Goal: Task Accomplishment & Management: Use online tool/utility

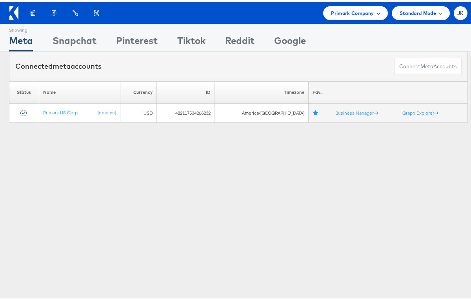
click at [329, 15] on div "Primark Company" at bounding box center [355, 11] width 64 height 14
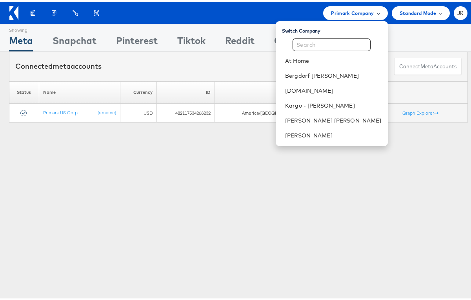
click at [345, 15] on span "Primark Company" at bounding box center [352, 11] width 43 height 8
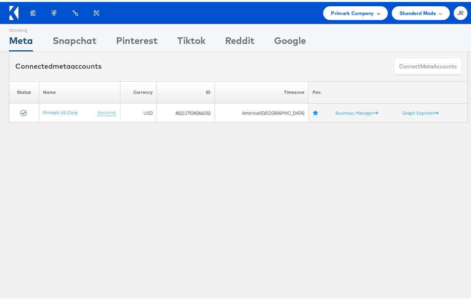
click at [345, 10] on span "Primark Company" at bounding box center [352, 11] width 43 height 8
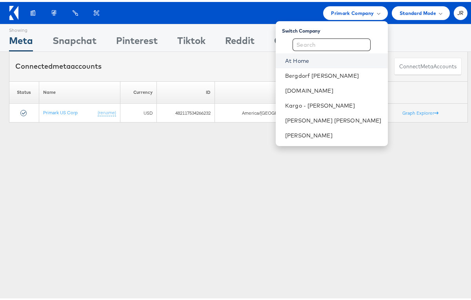
click at [340, 58] on link "At Home" at bounding box center [333, 59] width 96 height 8
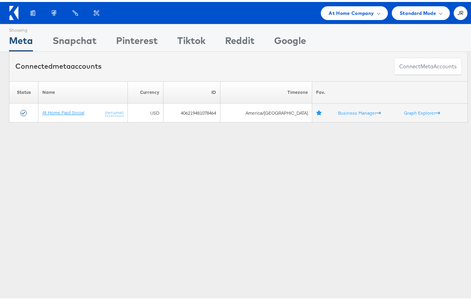
click at [65, 112] on link "At Home Paid Social" at bounding box center [63, 110] width 42 height 6
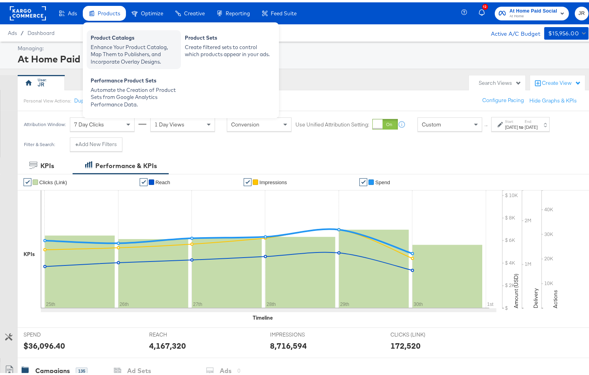
click at [118, 40] on div "Product Catalogs" at bounding box center [134, 36] width 86 height 9
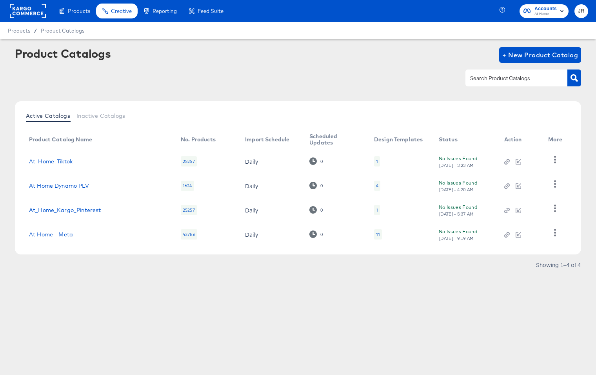
click at [63, 235] on link "At Home - Meta" at bounding box center [51, 234] width 44 height 6
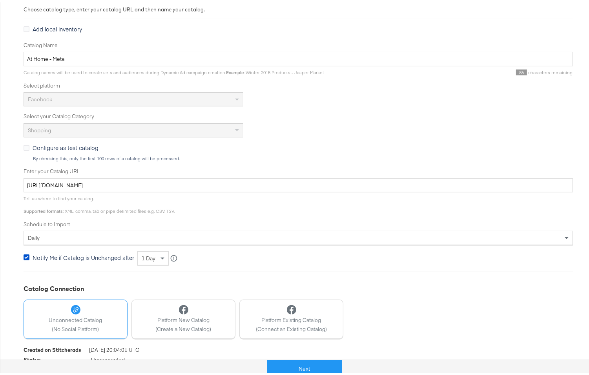
scroll to position [151, 0]
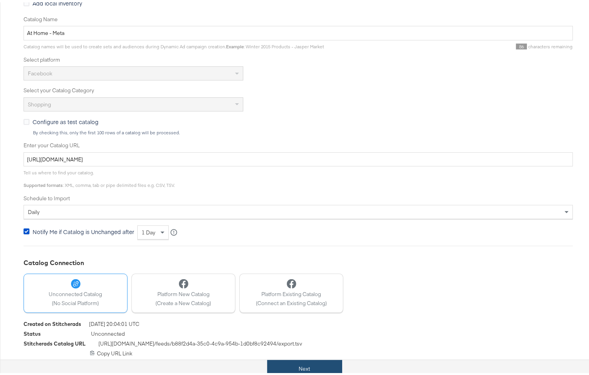
click at [298, 364] on button "Next" at bounding box center [304, 366] width 75 height 18
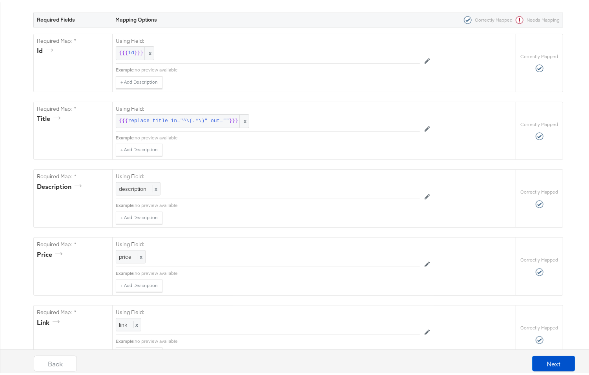
scroll to position [0, 0]
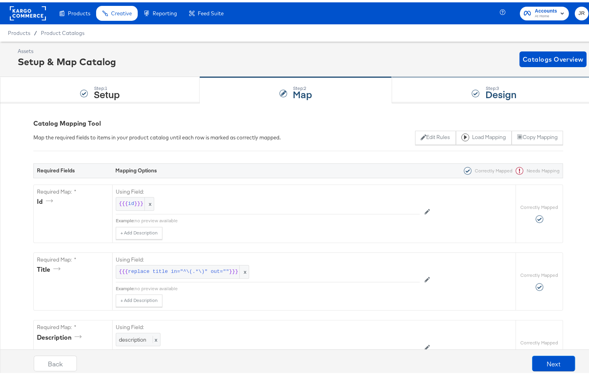
click at [415, 84] on div "Step: 3 Design" at bounding box center [494, 88] width 204 height 26
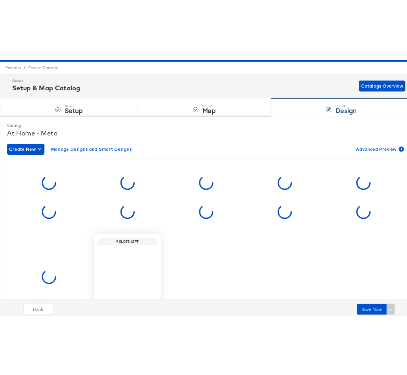
scroll to position [71, 0]
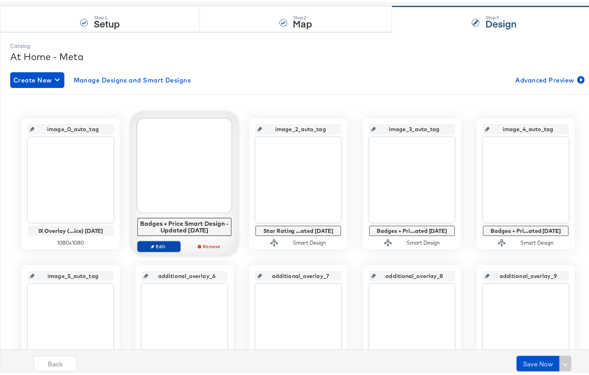
click at [153, 244] on span "Edit" at bounding box center [159, 244] width 36 height 6
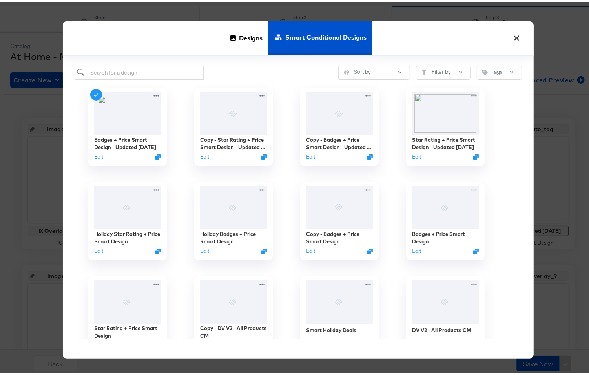
click at [514, 33] on button "×" at bounding box center [516, 34] width 14 height 14
